Goal: Task Accomplishment & Management: Complete application form

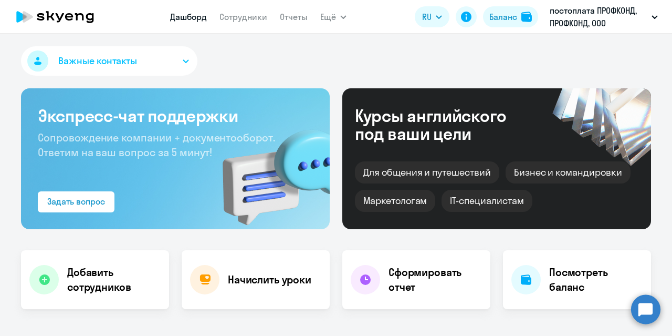
select select "30"
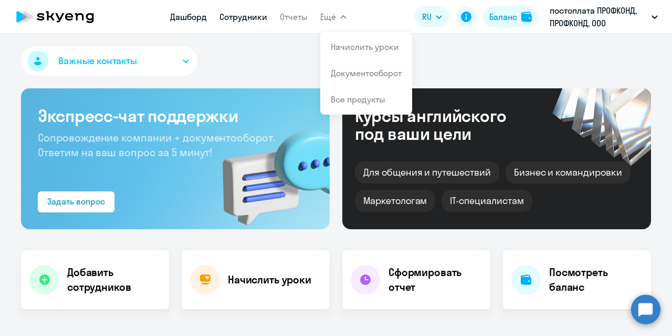
click at [241, 17] on link "Сотрудники" at bounding box center [243, 17] width 48 height 11
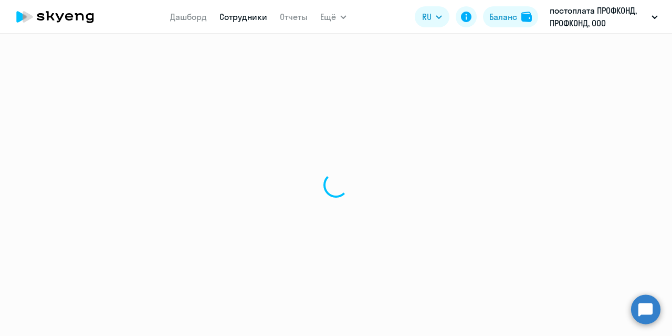
select select "30"
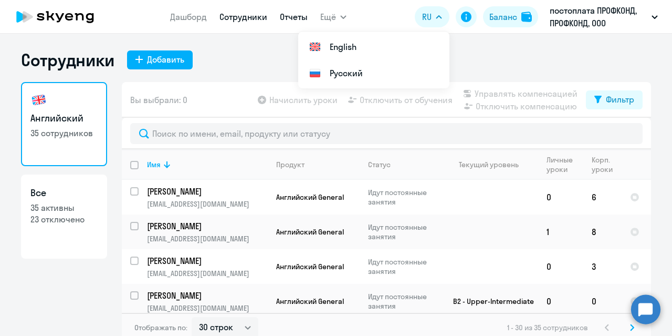
click at [290, 19] on link "Отчеты" at bounding box center [294, 17] width 28 height 11
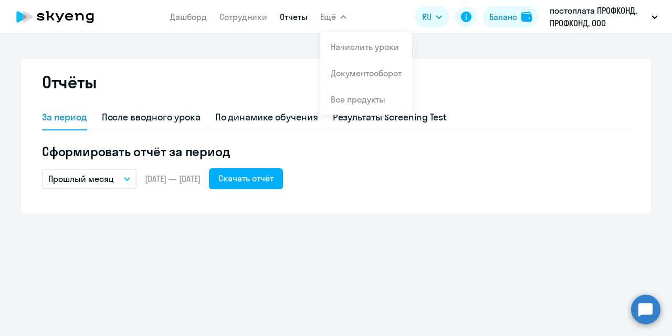
click at [329, 16] on span "Ещё" at bounding box center [328, 17] width 16 height 13
click at [332, 16] on span "Ещё" at bounding box center [328, 17] width 16 height 13
click at [260, 21] on link "Сотрудники" at bounding box center [243, 17] width 48 height 11
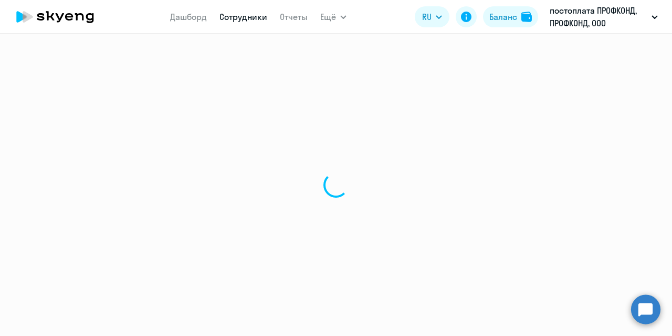
select select "30"
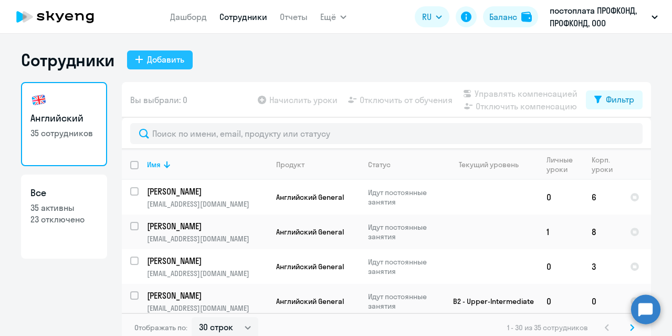
click at [147, 55] on div "Добавить" at bounding box center [165, 59] width 37 height 13
select select "english_adult_not_native_speaker"
select select "3"
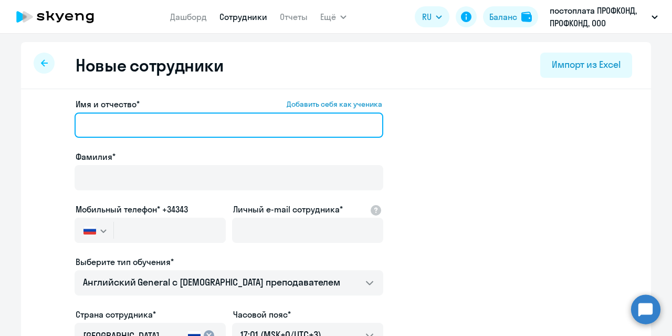
click at [99, 121] on input "Имя и отчество* Добавить себя как ученика" at bounding box center [229, 124] width 309 height 25
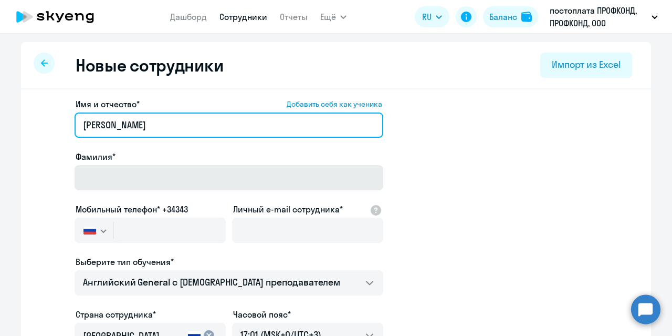
type input "[PERSON_NAME]"
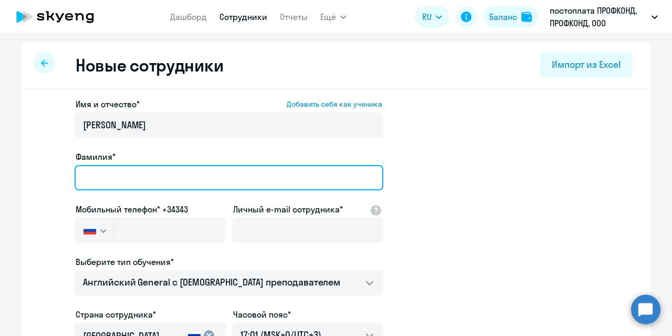
click at [89, 174] on input "Фамилия*" at bounding box center [229, 177] width 309 height 25
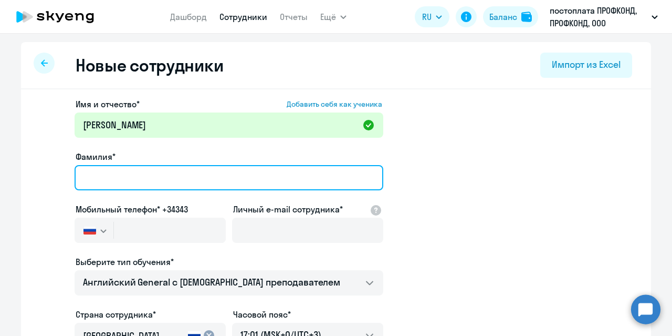
click at [89, 174] on input "Фамилия*" at bounding box center [229, 177] width 309 height 25
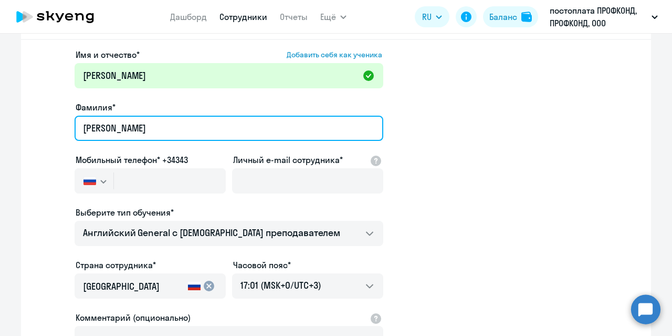
scroll to position [53, 0]
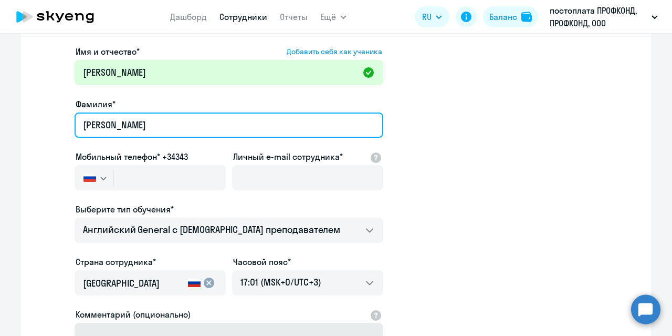
type input "[PERSON_NAME]"
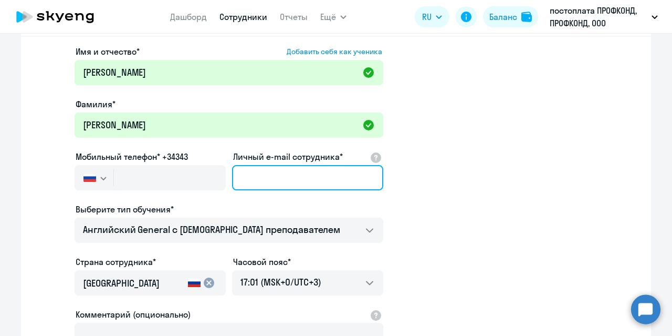
click at [263, 167] on input "Личный e-mail сотрудника*" at bounding box center [307, 177] width 151 height 25
paste input "[EMAIL_ADDRESS][DOMAIN_NAME]"
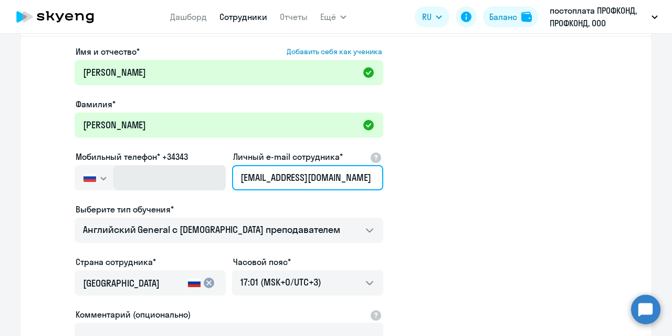
type input "[EMAIL_ADDRESS][DOMAIN_NAME]"
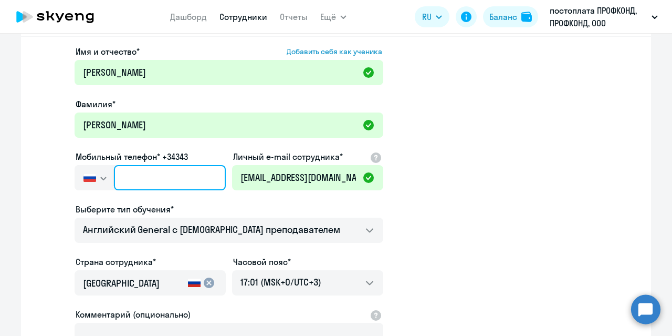
click at [154, 181] on input "text" at bounding box center [170, 177] width 112 height 25
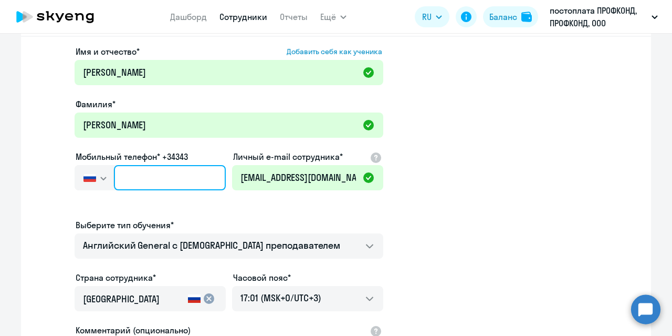
type input "+7 7"
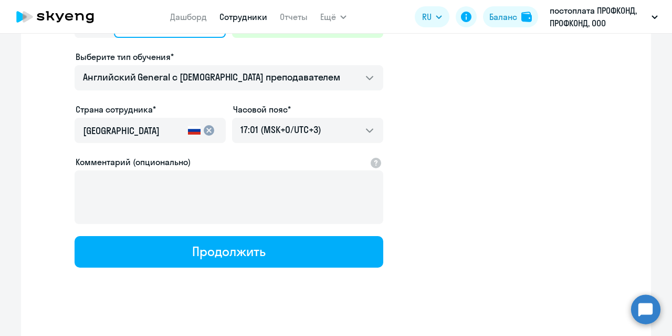
scroll to position [210, 0]
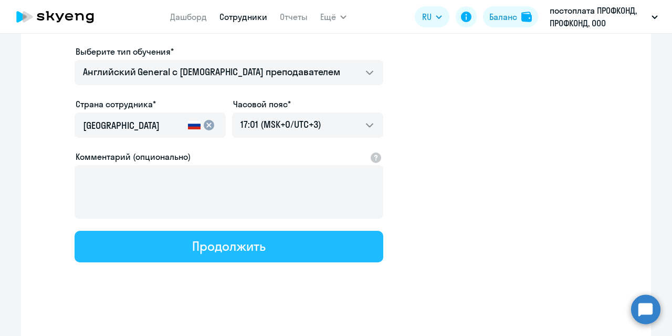
type input "[PHONE_NUMBER]"
click at [162, 247] on button "Продолжить" at bounding box center [229, 246] width 309 height 32
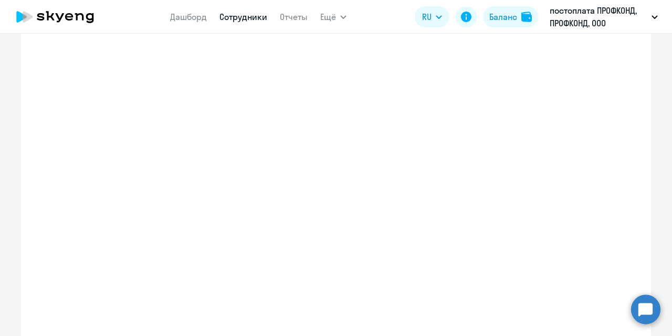
select select "english_adult_not_native_speaker"
select select "3"
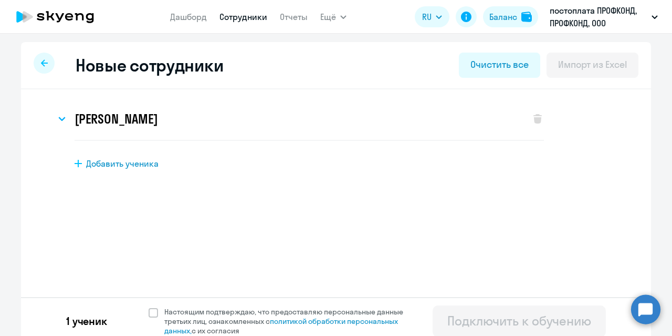
scroll to position [8, 0]
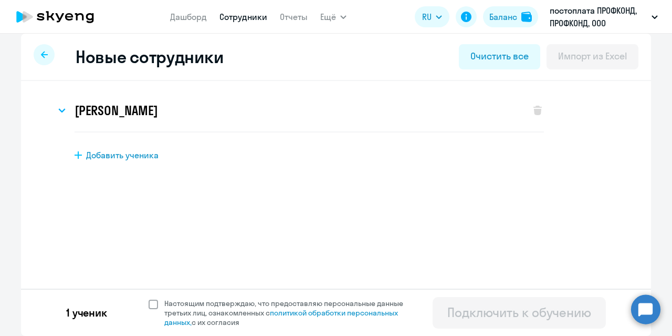
click at [149, 303] on span at bounding box center [153, 303] width 9 height 9
click at [149, 298] on input "Настоящим подтверждаю, что предоставляю персональные данные третьих лиц, ознако…" at bounding box center [148, 298] width 1 height 1
checkbox input "true"
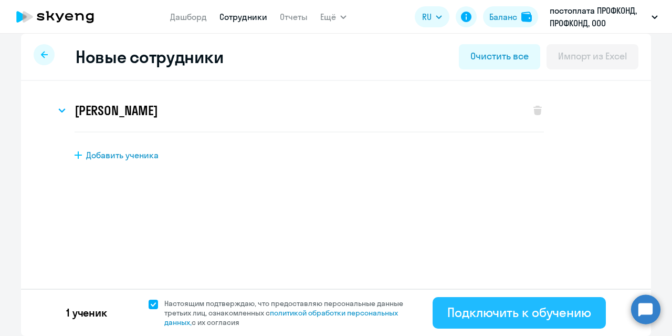
click at [460, 308] on div "Подключить к обучению" at bounding box center [519, 311] width 144 height 17
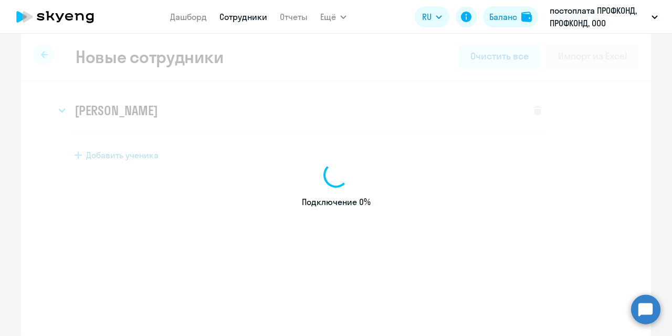
select select "english_adult_not_native_speaker"
select select "3"
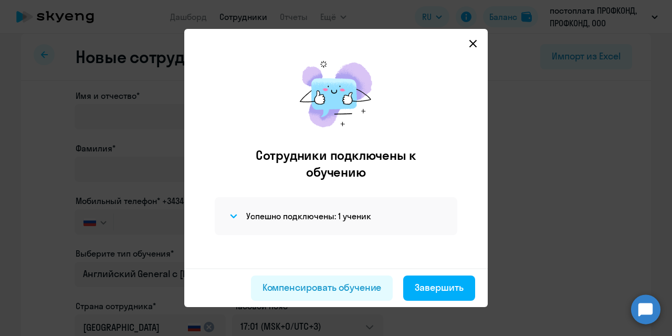
click at [477, 39] on icon at bounding box center [473, 43] width 8 height 8
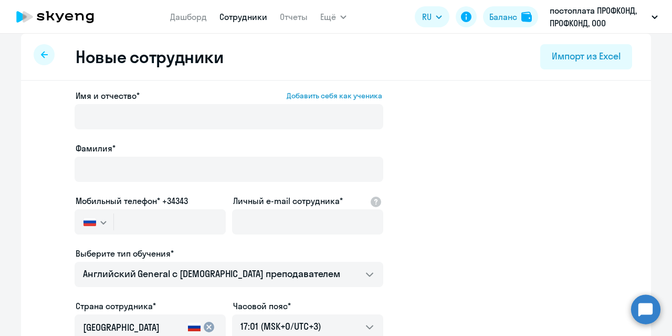
select select "30"
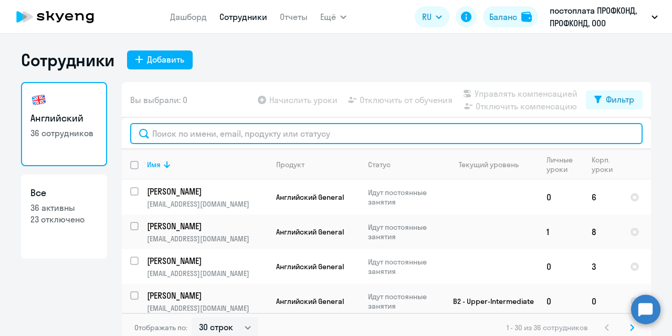
click at [180, 131] on input "text" at bounding box center [386, 133] width 512 height 21
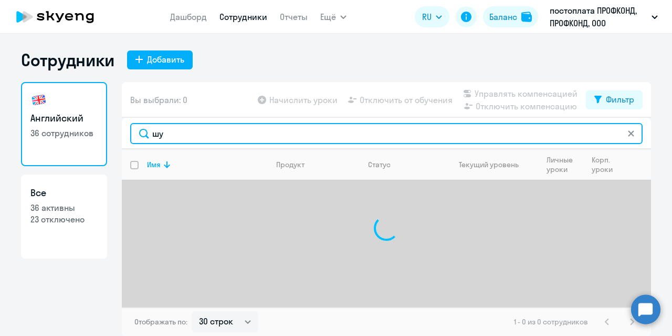
type input "ш"
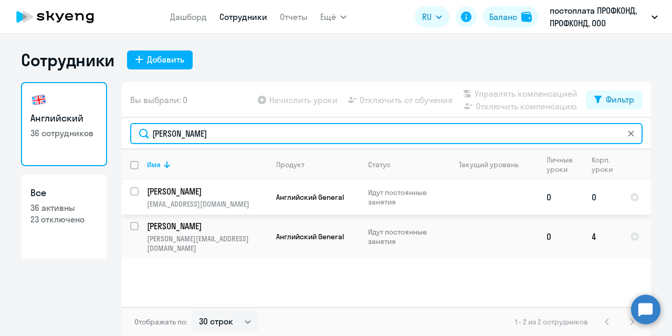
type input "[PERSON_NAME]"
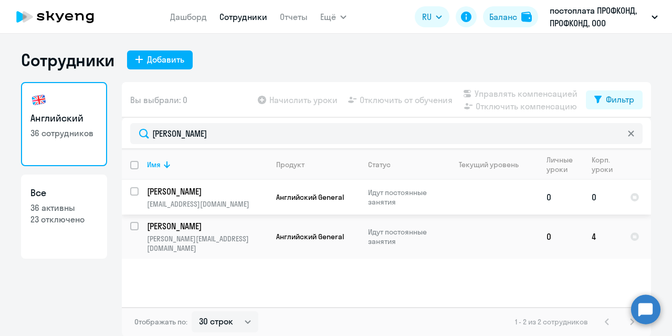
click at [131, 192] on input "select row 14338368" at bounding box center [140, 197] width 21 height 21
checkbox input "true"
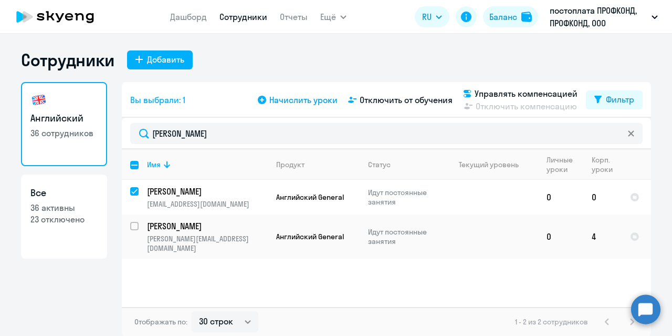
click at [304, 101] on span "Начислить уроки" at bounding box center [303, 99] width 68 height 13
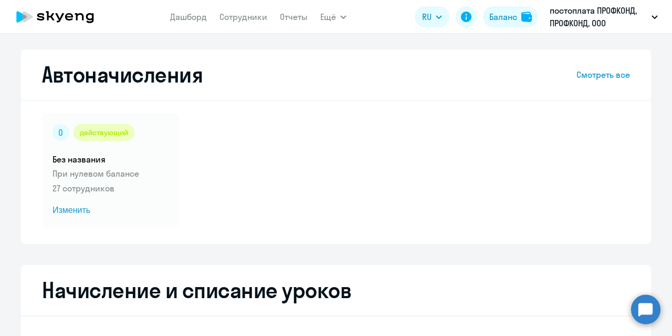
select select "10"
click at [77, 207] on span "Изменить" at bounding box center [111, 210] width 117 height 13
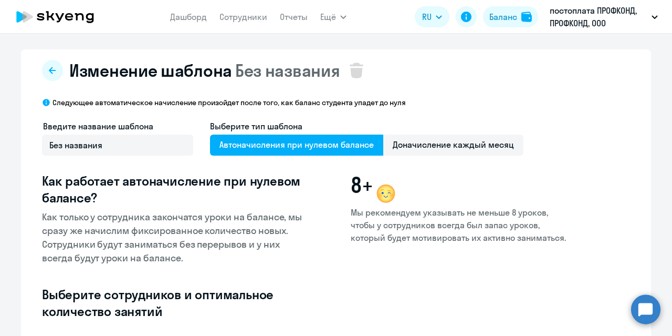
select select "10"
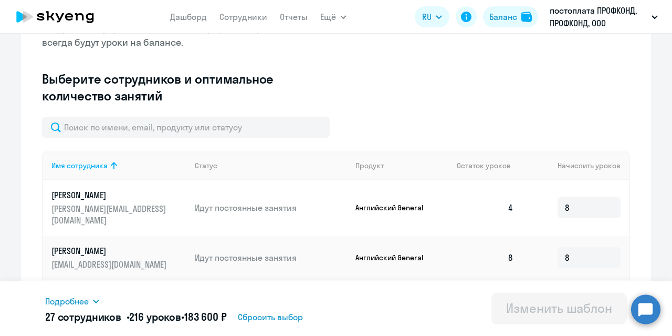
scroll to position [210, 0]
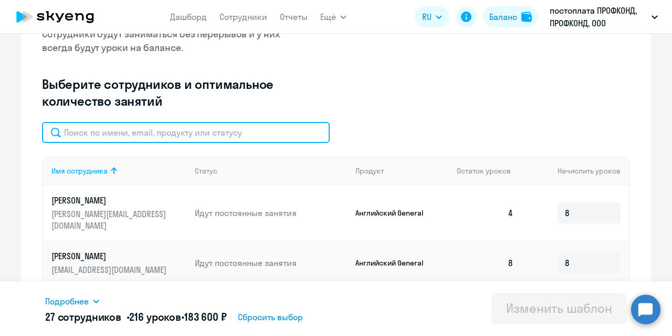
click at [233, 132] on input "text" at bounding box center [186, 132] width 288 height 21
type input "[PERSON_NAME]"
type input "8"
type input "[PERSON_NAME]"
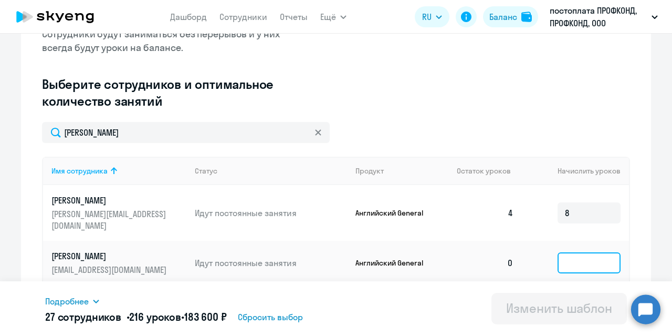
click at [566, 252] on input at bounding box center [589, 262] width 63 height 21
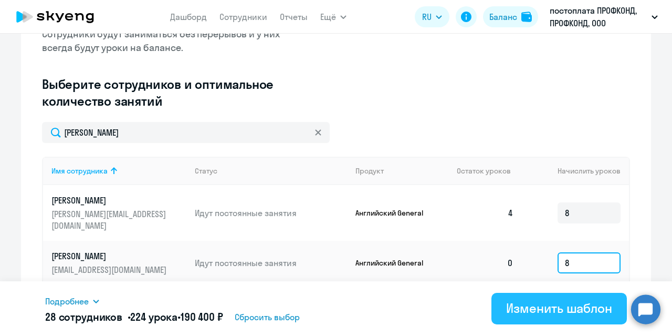
type input "8"
click at [552, 307] on div "Изменить шаблон" at bounding box center [559, 307] width 106 height 17
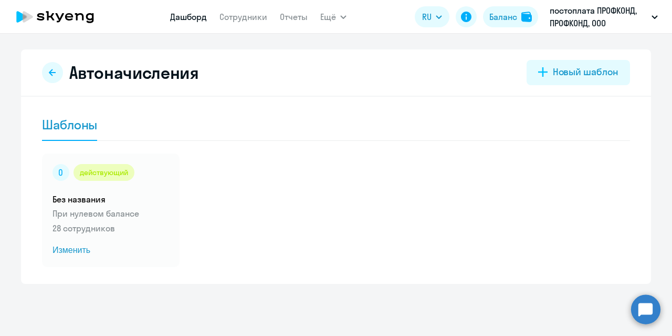
click at [181, 17] on link "Дашборд" at bounding box center [188, 17] width 37 height 11
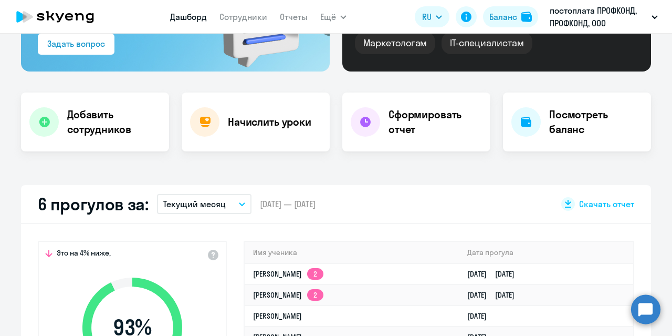
select select "30"
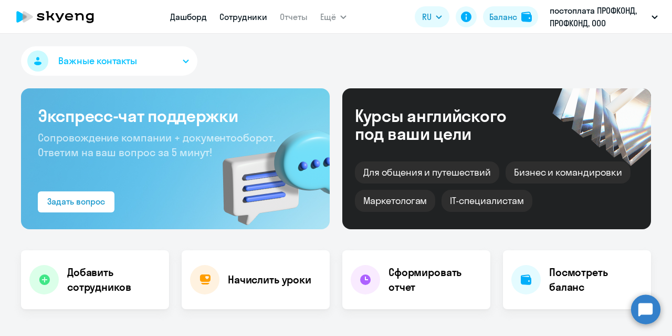
click at [253, 14] on link "Сотрудники" at bounding box center [243, 17] width 48 height 11
select select "30"
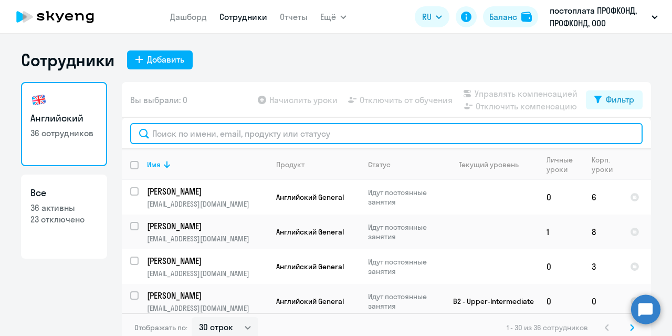
click at [225, 130] on input "text" at bounding box center [386, 133] width 512 height 21
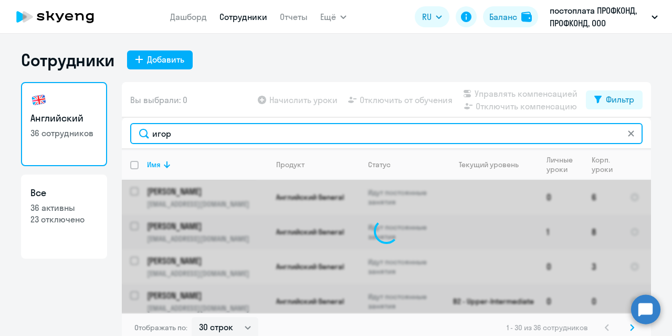
type input "[PERSON_NAME]"
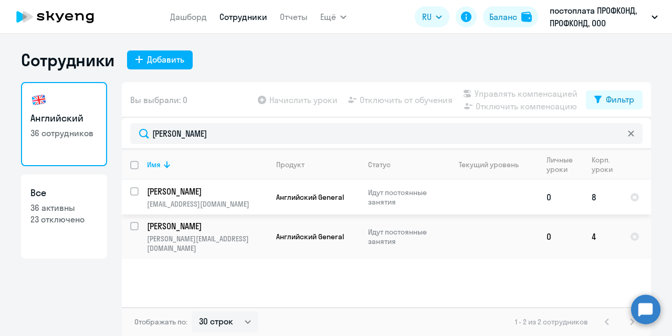
click at [164, 197] on td "[PERSON_NAME] [PERSON_NAME][EMAIL_ADDRESS][DOMAIN_NAME]" at bounding box center [203, 197] width 129 height 35
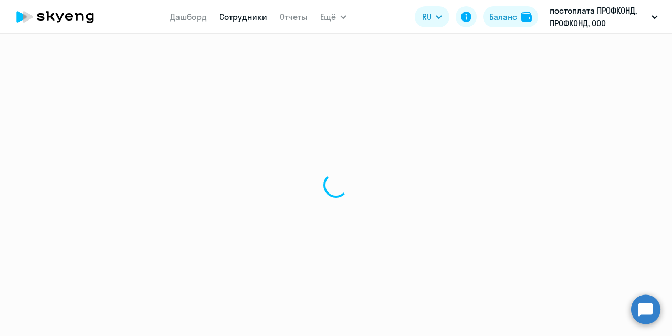
select select "english"
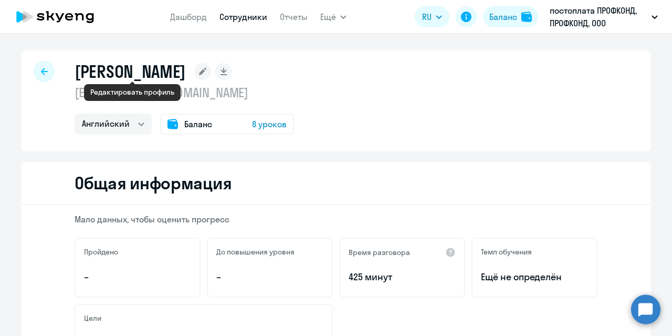
click at [194, 70] on rect at bounding box center [202, 71] width 17 height 17
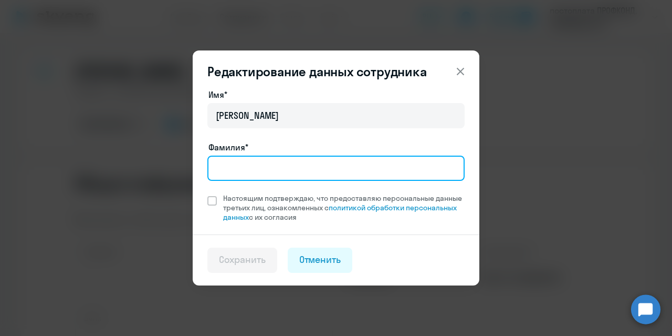
click at [231, 165] on input "Фамилия*" at bounding box center [335, 167] width 257 height 25
type input "[PERSON_NAME]"
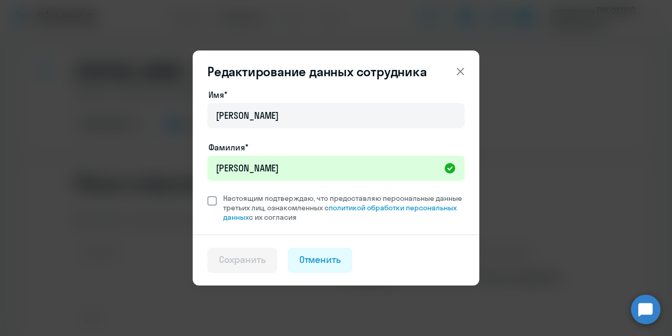
click at [216, 200] on span at bounding box center [211, 200] width 9 height 9
click at [207, 193] on input "Настоящим подтверждаю, что предоставляю персональные данные третьих лиц, ознако…" at bounding box center [207, 193] width 1 height 1
checkbox input "true"
click at [246, 254] on div "Сохранить" at bounding box center [242, 260] width 47 height 14
select select "english"
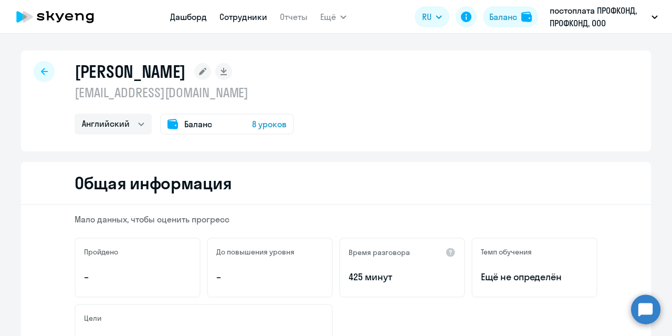
click at [193, 21] on link "Дашборд" at bounding box center [188, 17] width 37 height 11
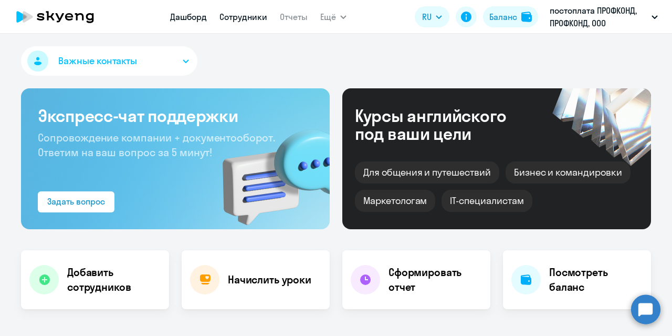
click at [227, 20] on link "Сотрудники" at bounding box center [243, 17] width 48 height 11
select select "30"
